Goal: Information Seeking & Learning: Learn about a topic

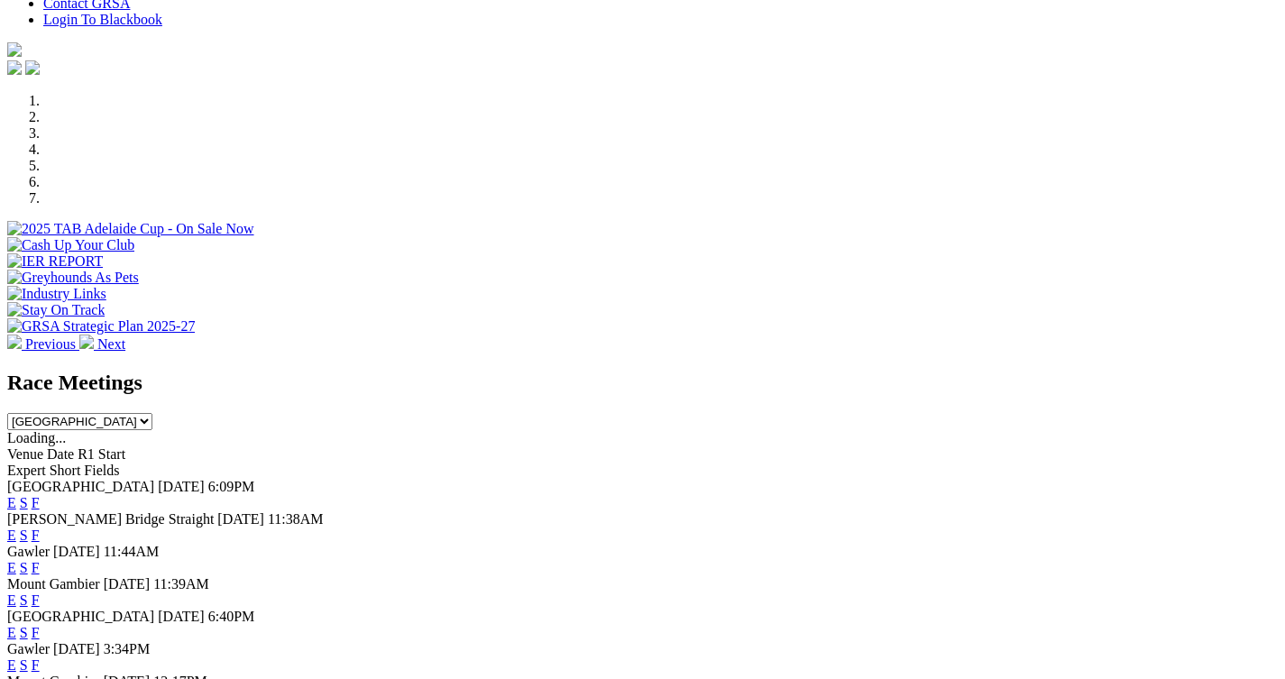
scroll to position [683, 0]
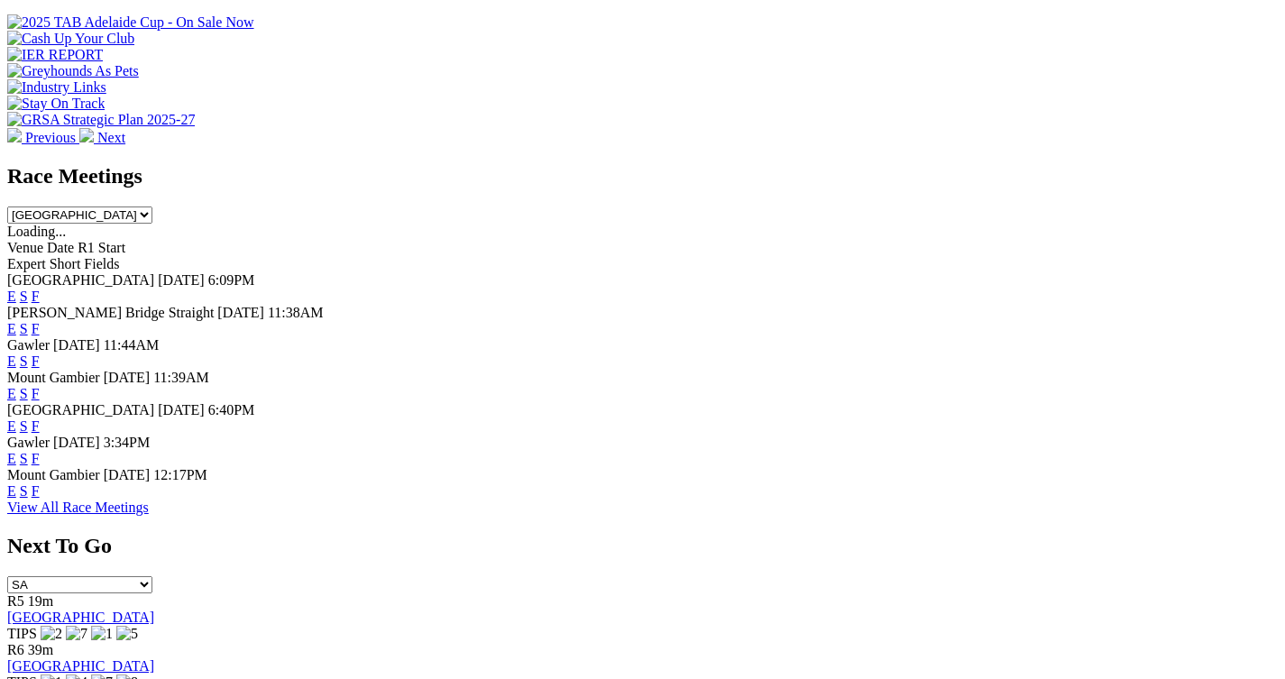
click at [40, 418] on link "F" at bounding box center [36, 425] width 8 height 15
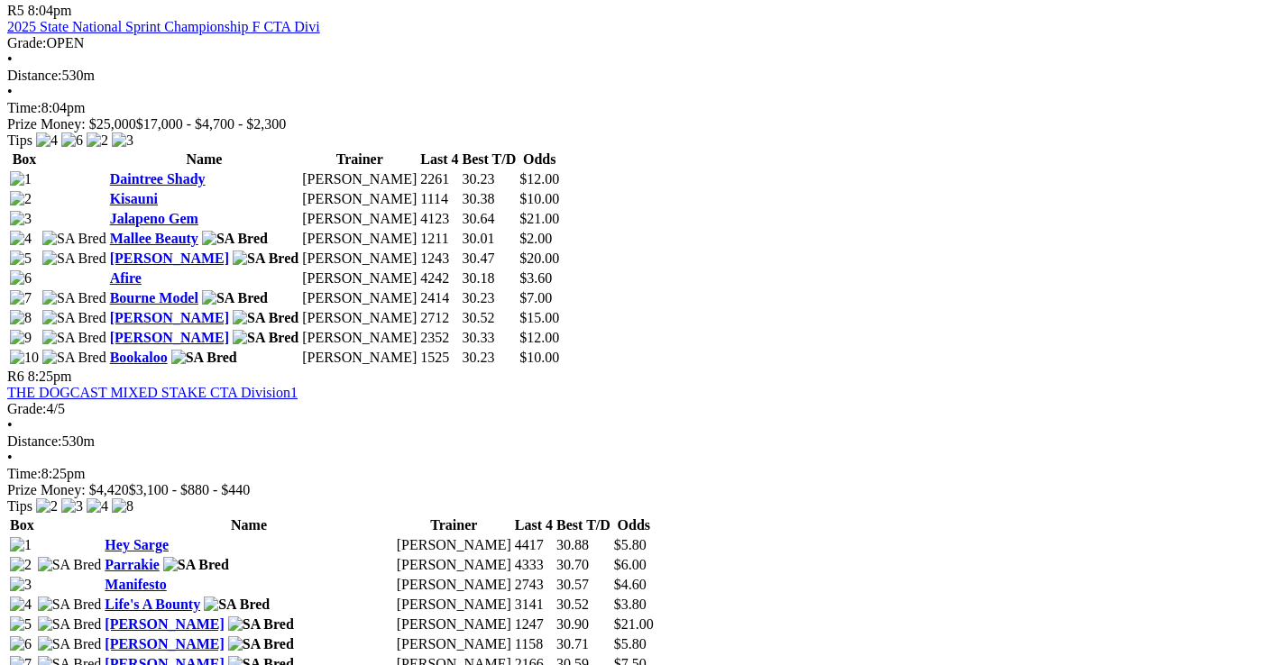
scroll to position [2228, 0]
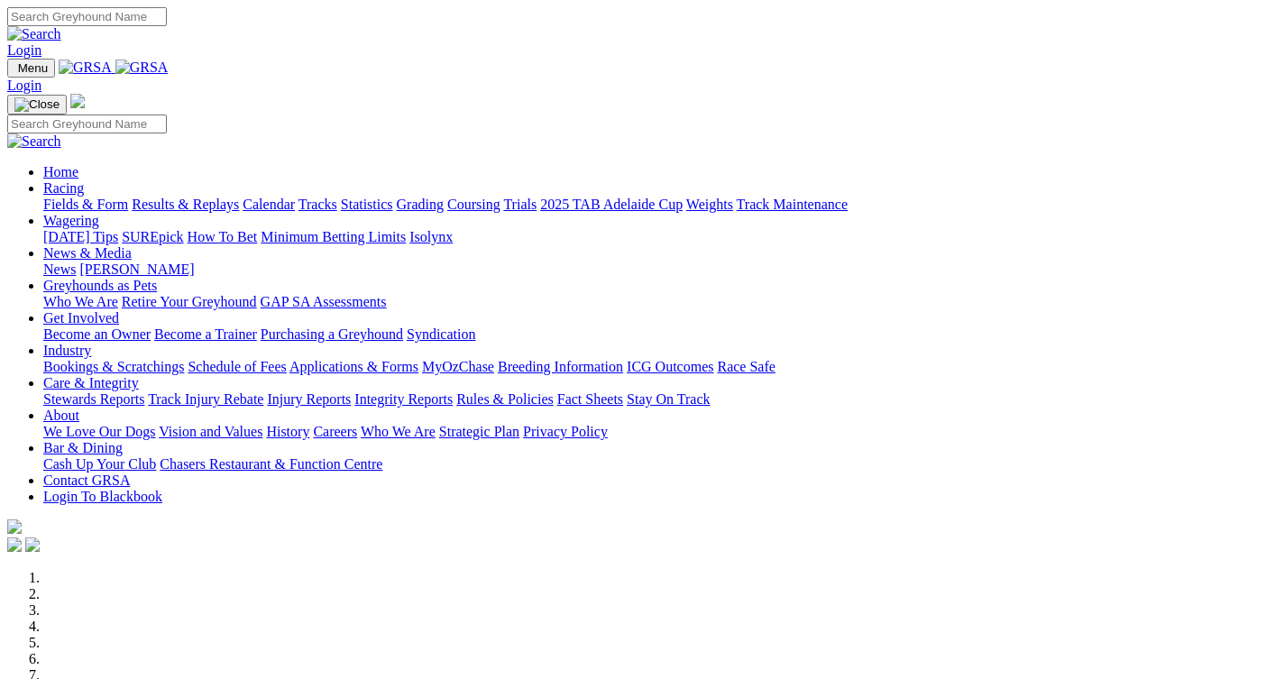
scroll to position [683, 0]
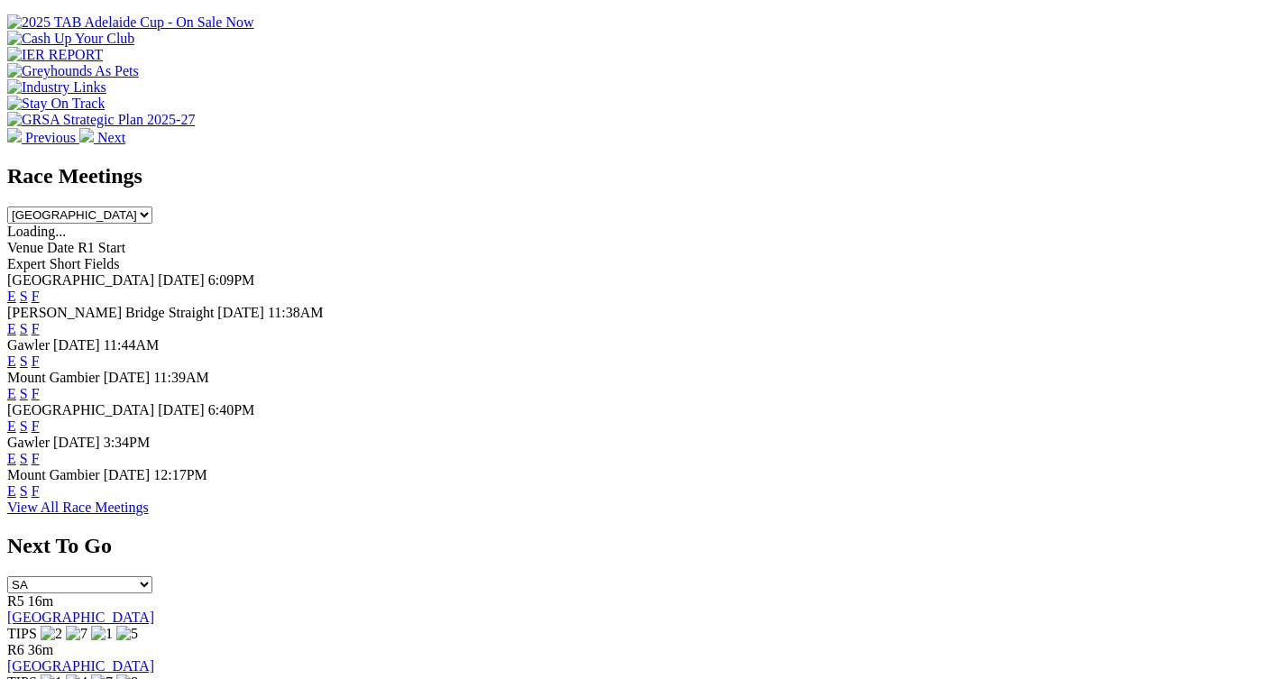
click at [149, 515] on link "View All Race Meetings" at bounding box center [78, 506] width 142 height 15
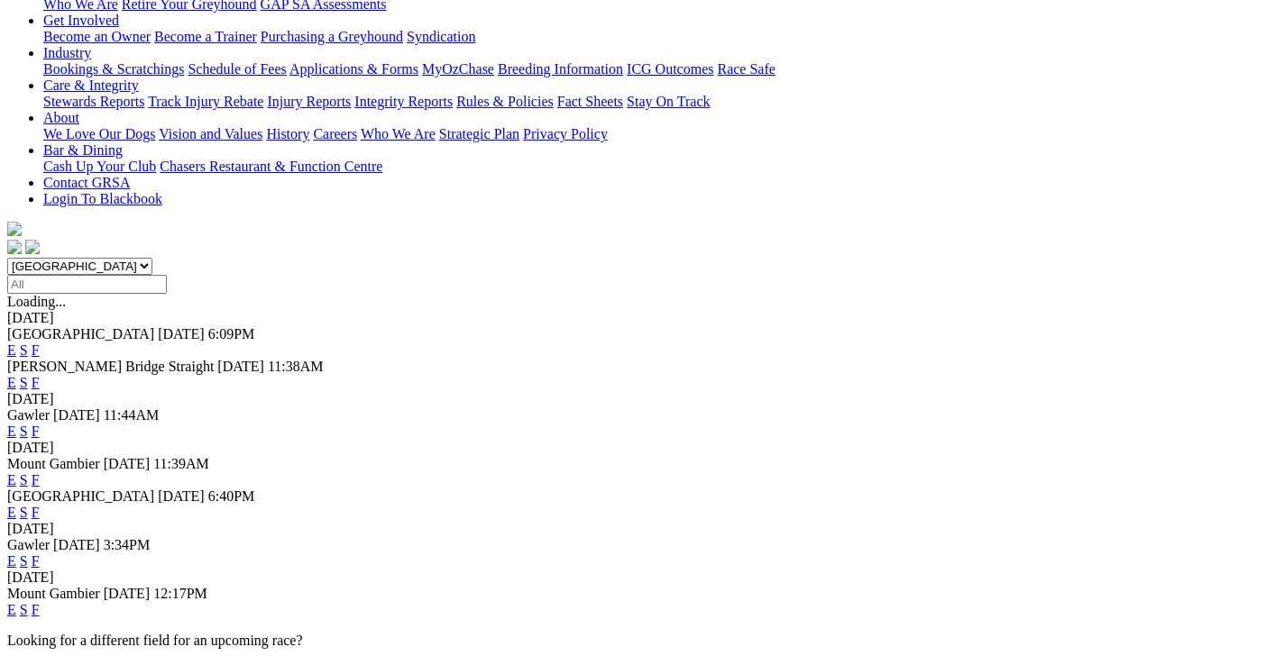
scroll to position [536, 0]
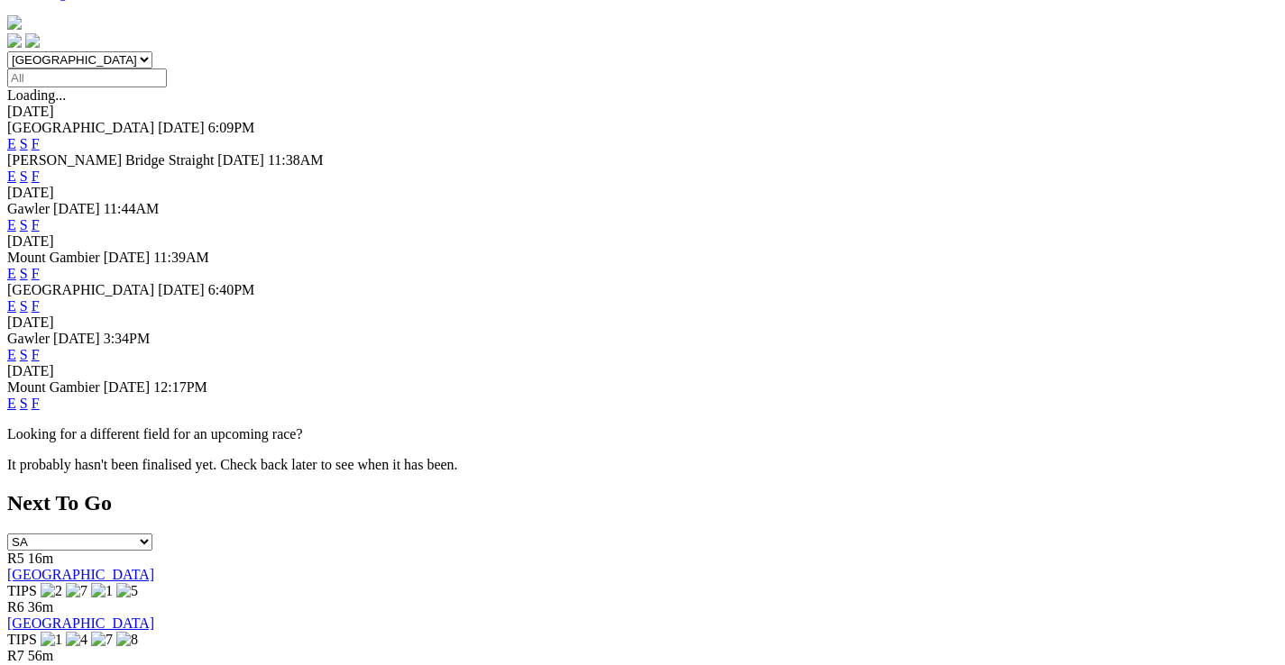
click at [40, 396] on link "F" at bounding box center [36, 403] width 8 height 15
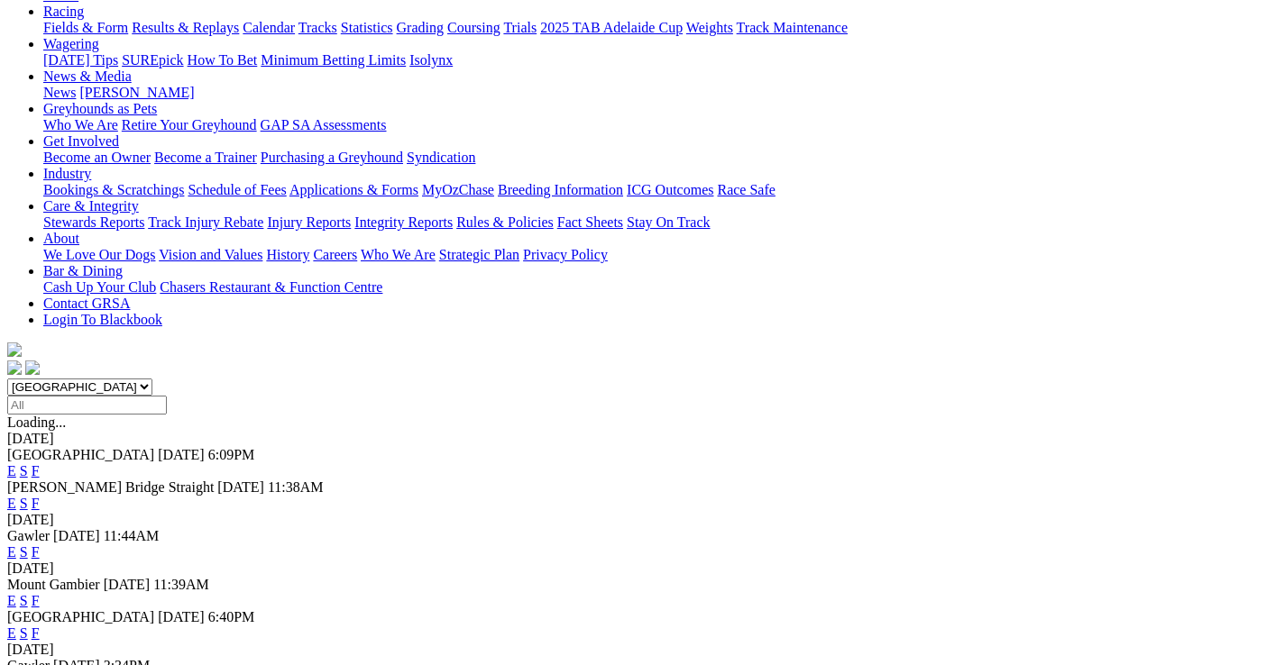
scroll to position [6, 0]
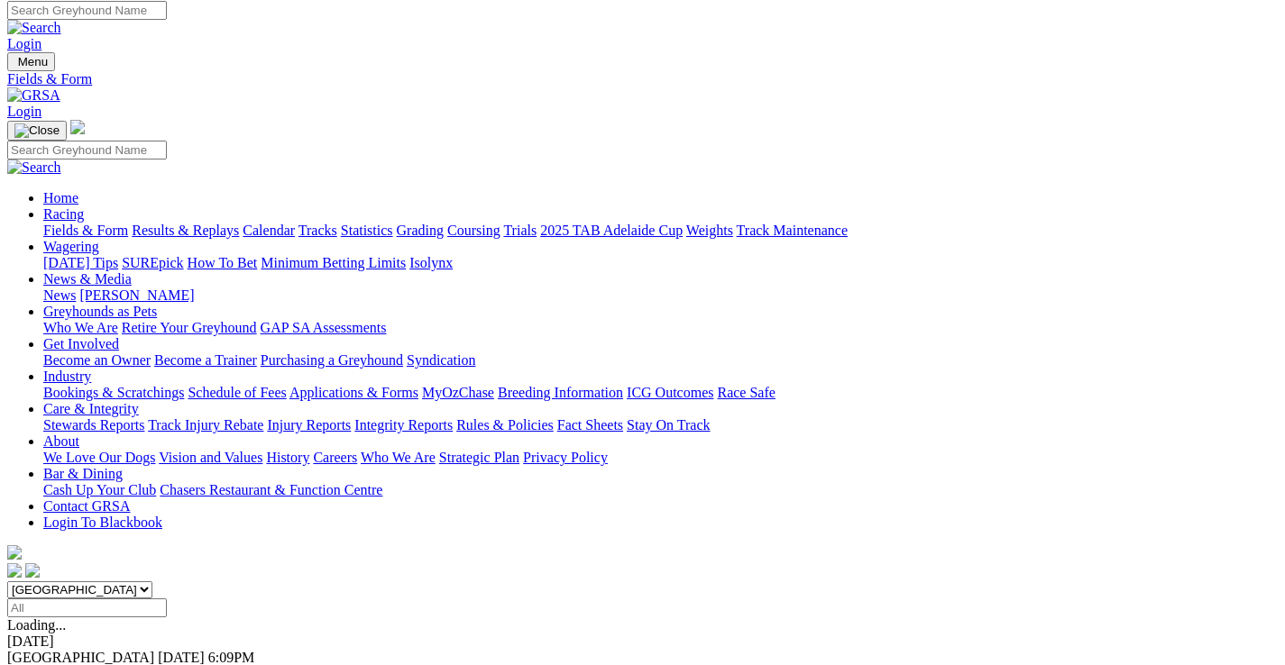
click at [295, 223] on link "Calendar" at bounding box center [269, 230] width 52 height 15
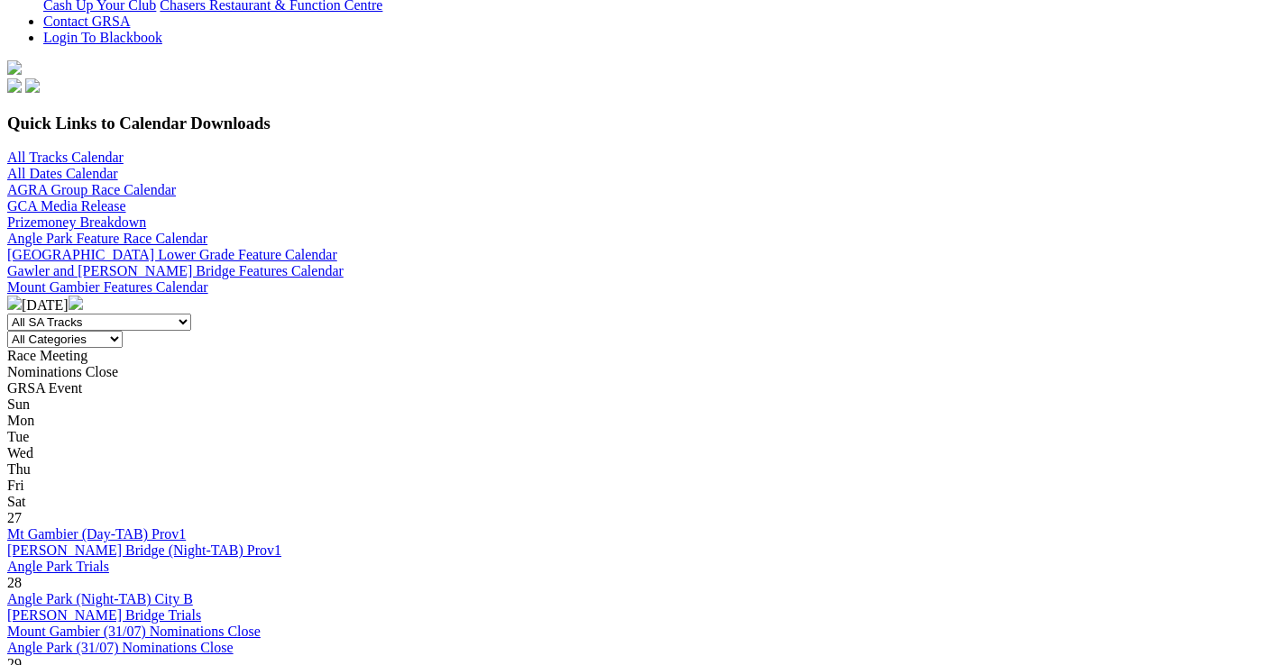
scroll to position [524, 0]
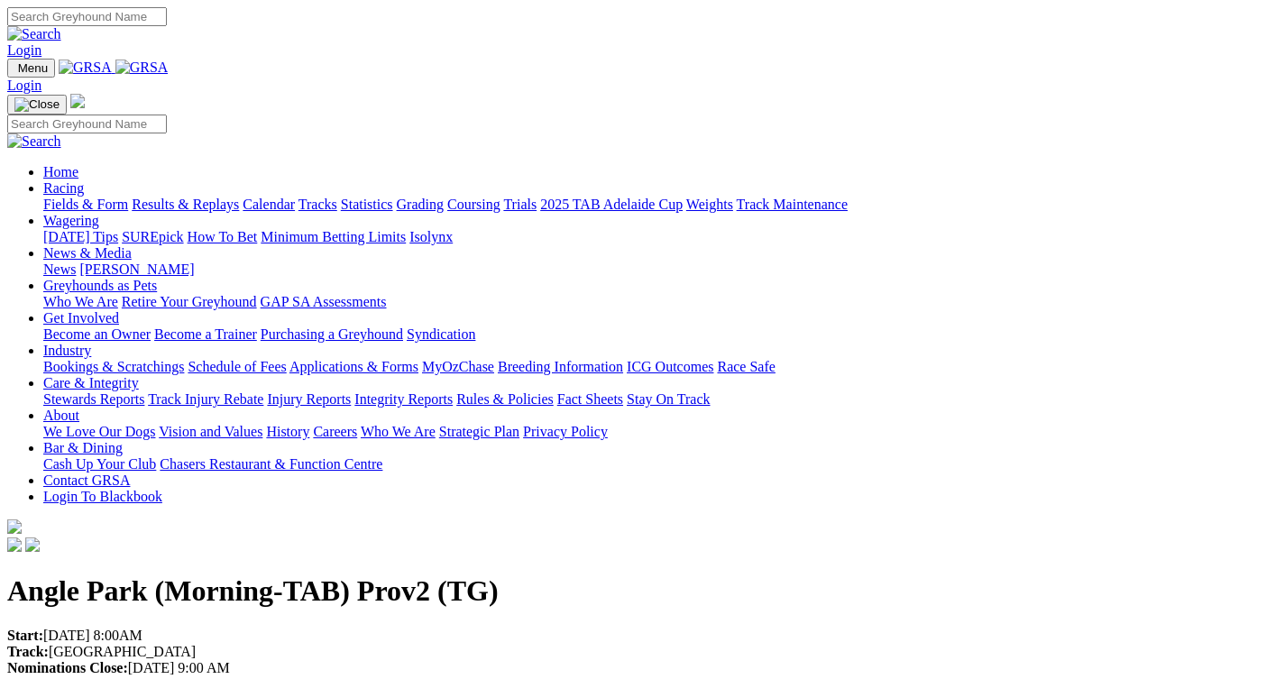
scroll to position [4, 0]
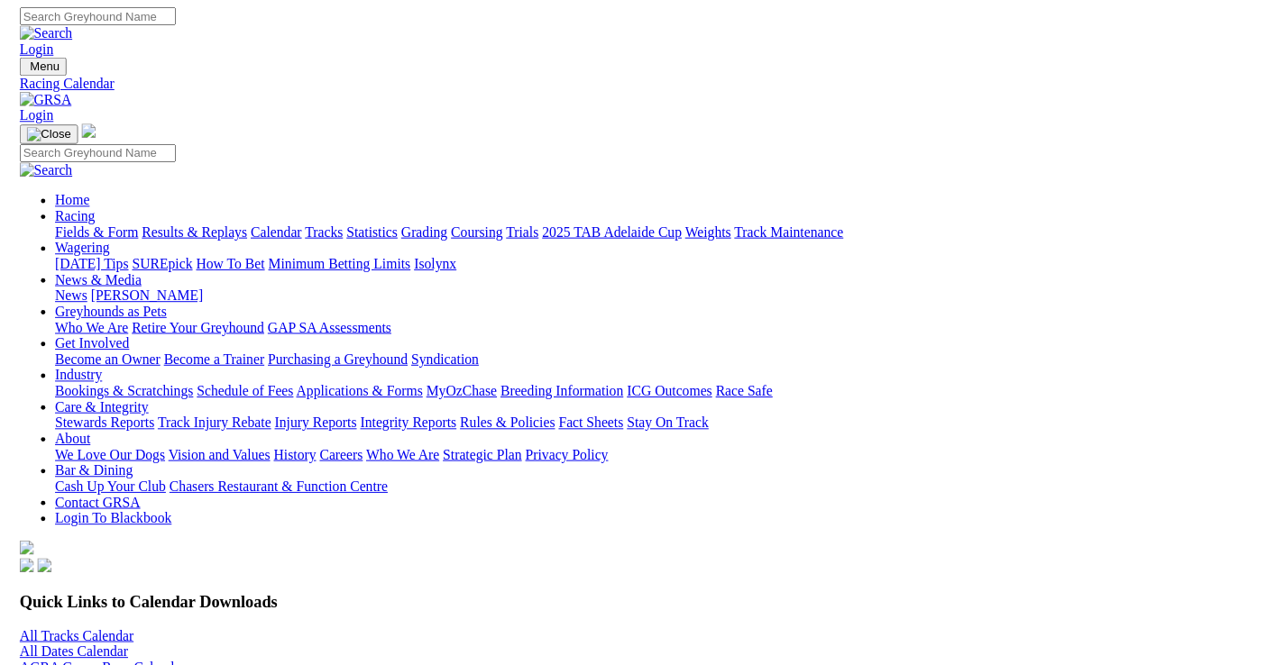
scroll to position [524, 0]
